Goal: Task Accomplishment & Management: Manage account settings

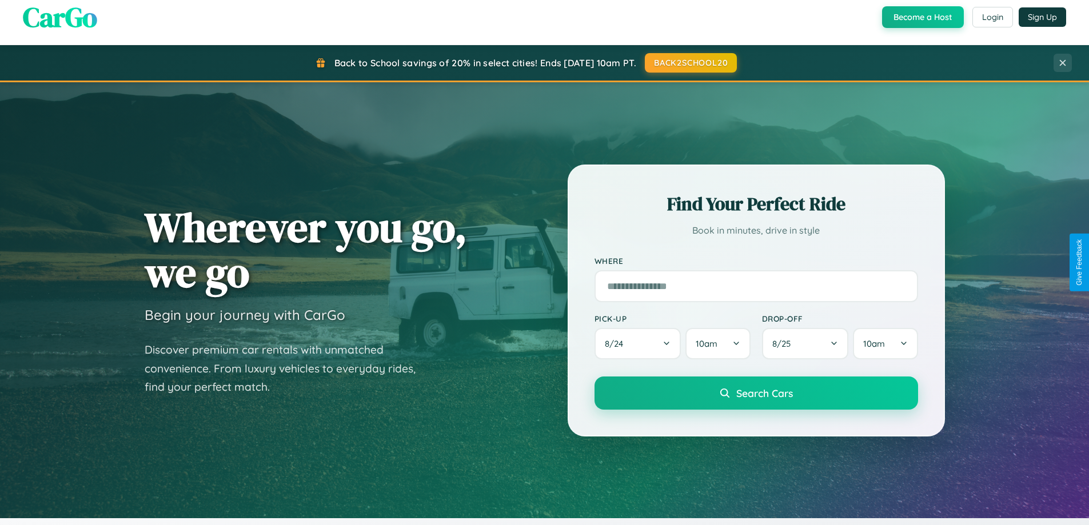
scroll to position [493, 0]
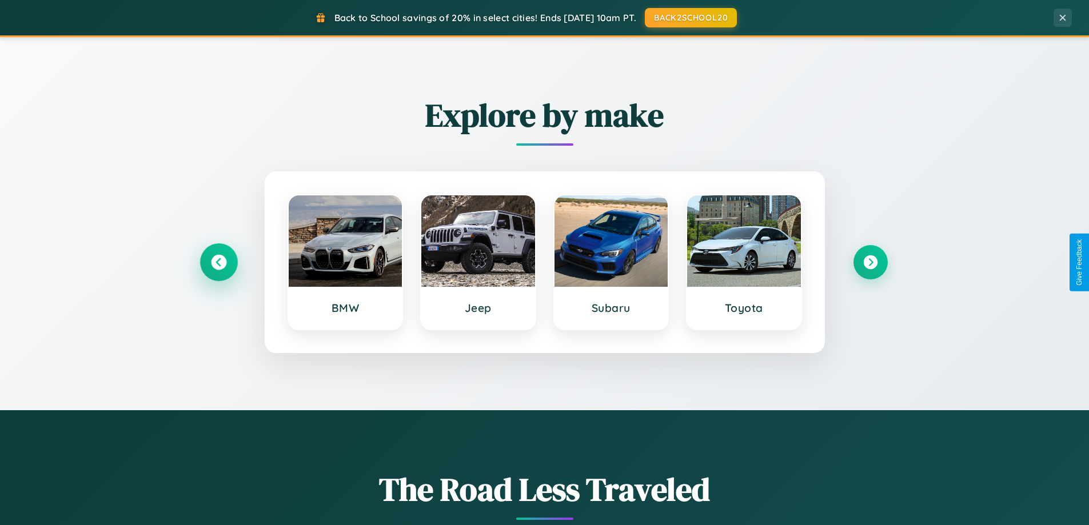
click at [218, 262] on icon at bounding box center [218, 262] width 15 height 15
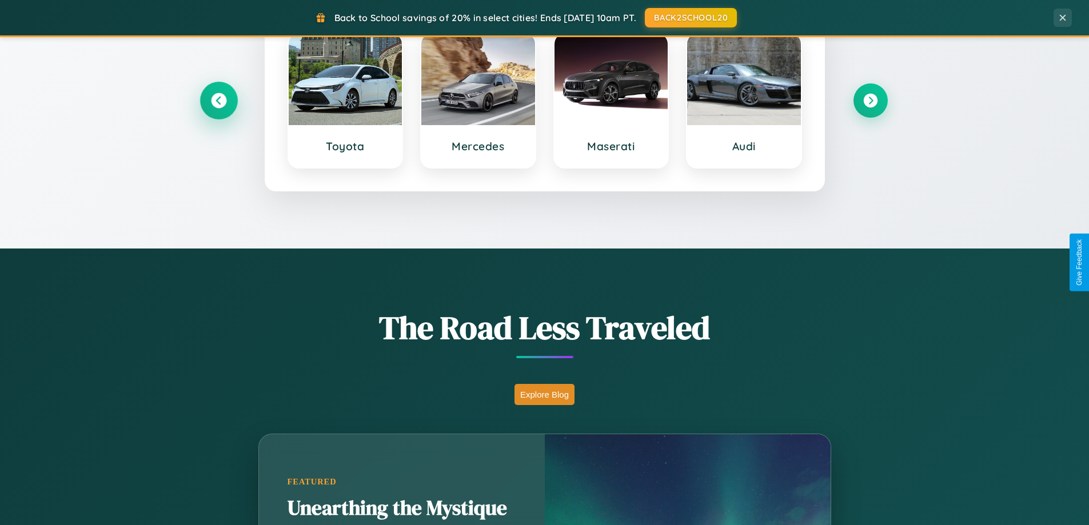
scroll to position [786, 0]
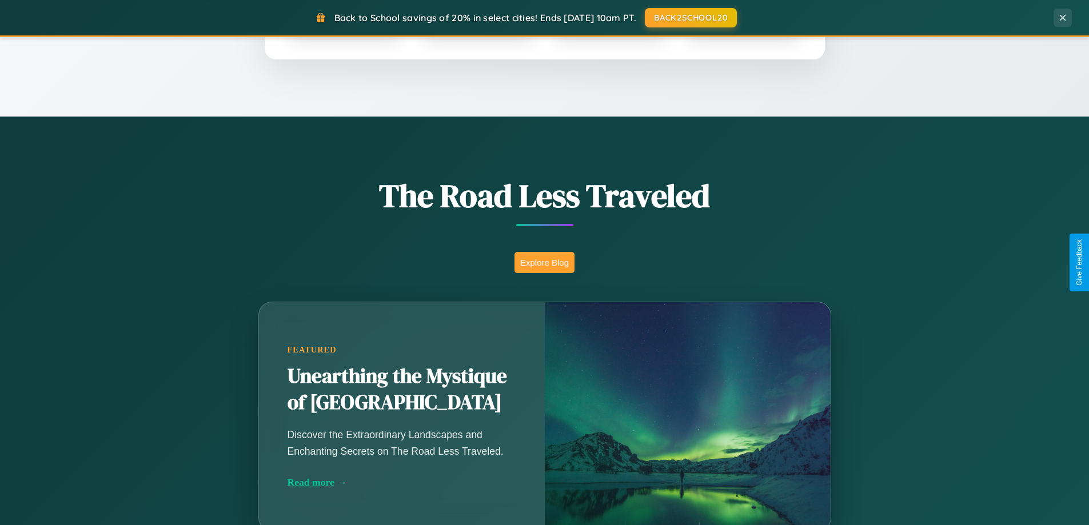
click at [544, 262] on button "Explore Blog" at bounding box center [544, 262] width 60 height 21
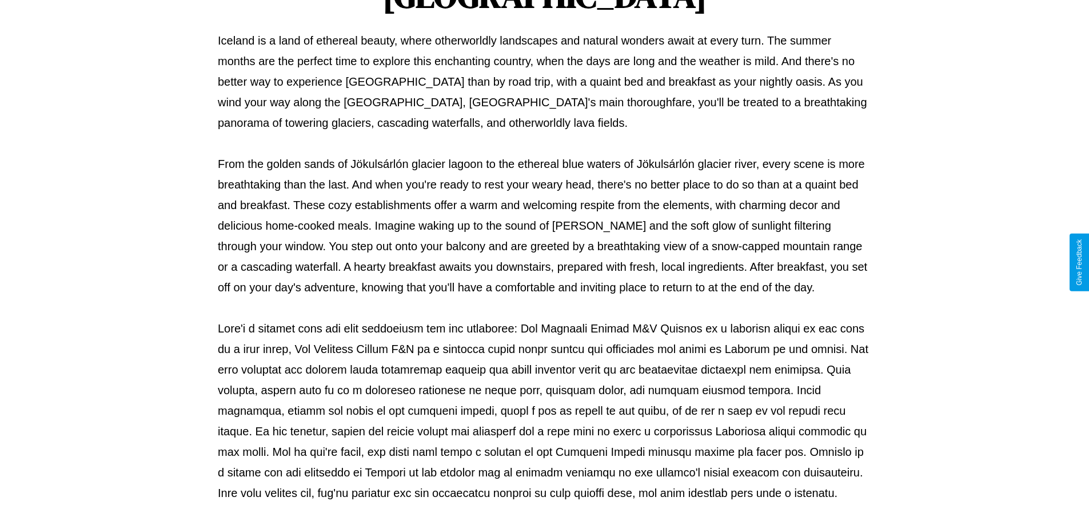
scroll to position [370, 0]
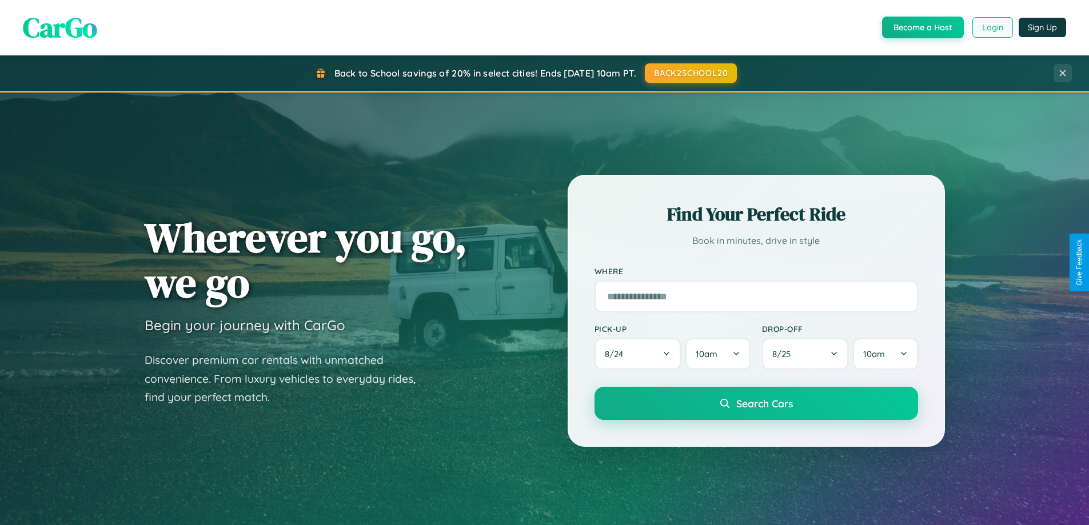
click at [992, 27] on button "Login" at bounding box center [992, 27] width 41 height 21
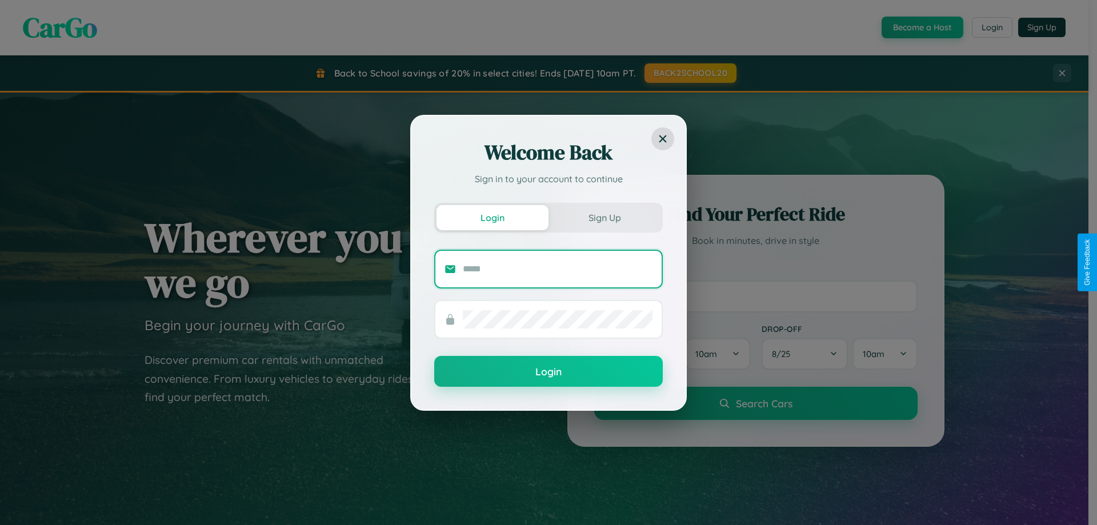
click at [558, 269] on input "text" at bounding box center [558, 269] width 190 height 18
type input "**********"
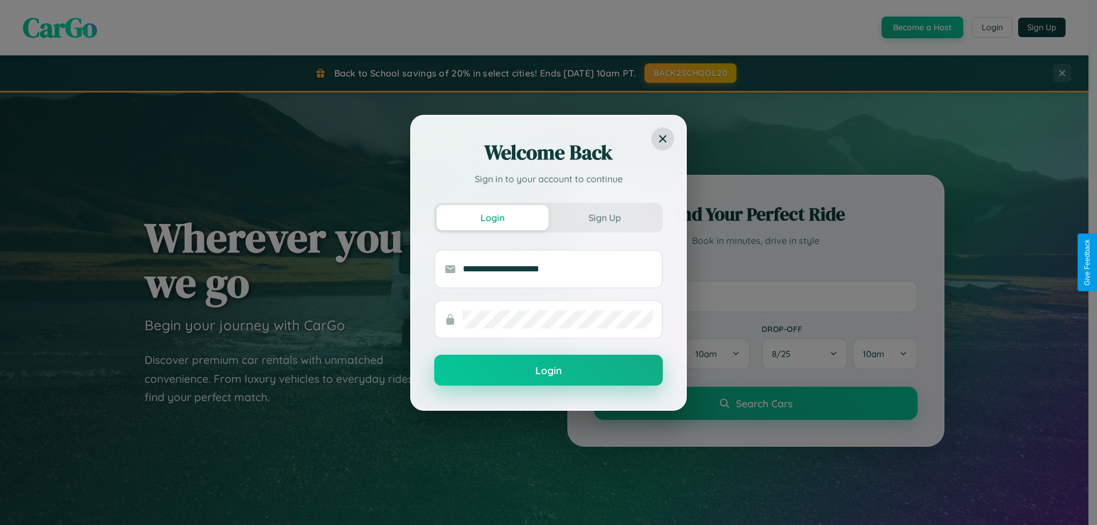
click at [549, 371] on button "Login" at bounding box center [548, 370] width 229 height 31
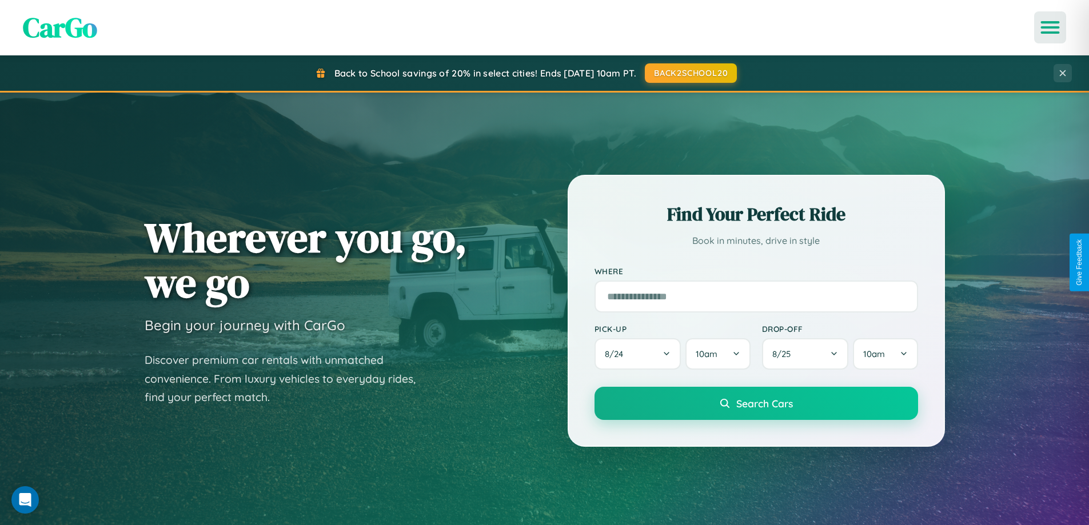
click at [1050, 27] on icon "Open menu" at bounding box center [1050, 27] width 17 height 10
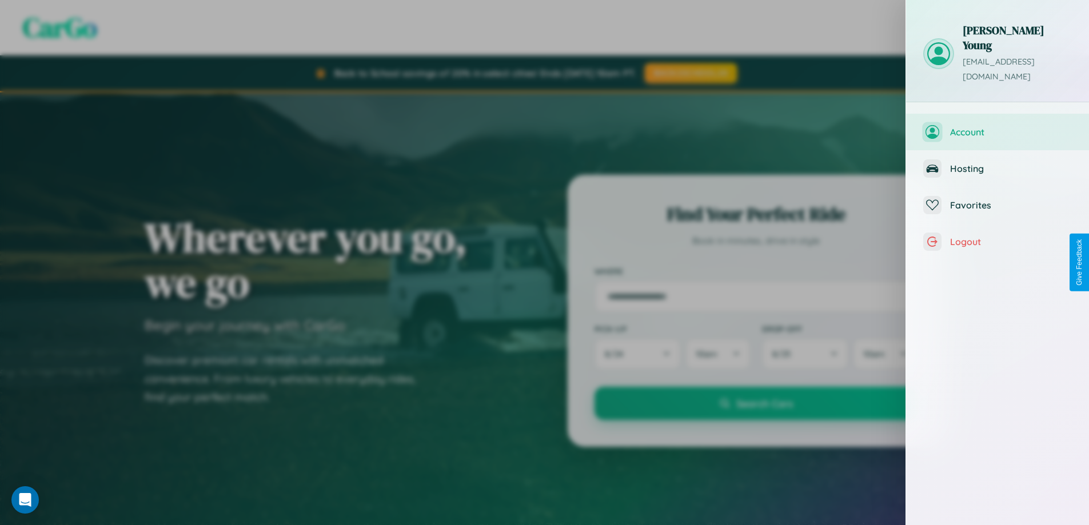
click at [997, 126] on span "Account" at bounding box center [1011, 131] width 122 height 11
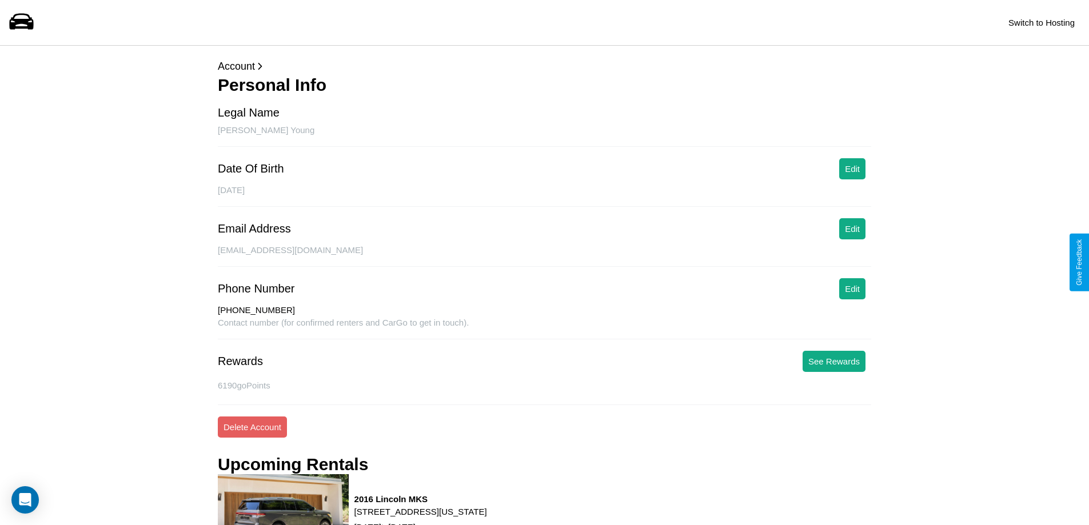
scroll to position [176, 0]
